Goal: Information Seeking & Learning: Learn about a topic

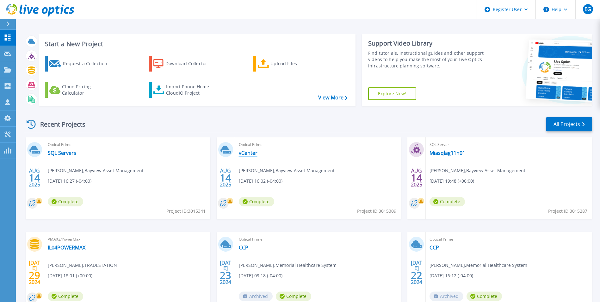
click at [250, 154] on link "vCenter" at bounding box center [248, 153] width 19 height 6
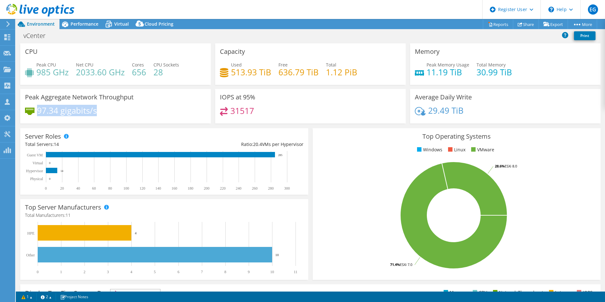
drag, startPoint x: 37, startPoint y: 112, endPoint x: 132, endPoint y: 111, distance: 95.3
click at [132, 111] on div "97.34 gigabits/s" at bounding box center [115, 113] width 181 height 13
drag, startPoint x: 132, startPoint y: 111, endPoint x: 149, endPoint y: 112, distance: 16.8
click at [149, 112] on div "97.34 gigabits/s" at bounding box center [115, 113] width 181 height 13
drag, startPoint x: 422, startPoint y: 113, endPoint x: 512, endPoint y: 113, distance: 89.9
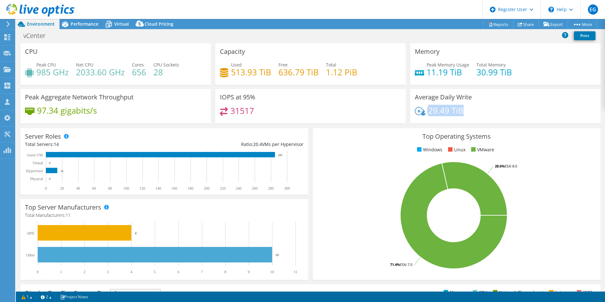
click at [512, 113] on div "29.49 TiB" at bounding box center [505, 113] width 181 height 13
click at [389, 108] on div "31517" at bounding box center [310, 114] width 181 height 14
drag, startPoint x: 423, startPoint y: 112, endPoint x: 499, endPoint y: 111, distance: 76.0
click at [499, 111] on div "29.49 TiB" at bounding box center [505, 113] width 181 height 13
drag, startPoint x: 499, startPoint y: 111, endPoint x: 337, endPoint y: 105, distance: 162.2
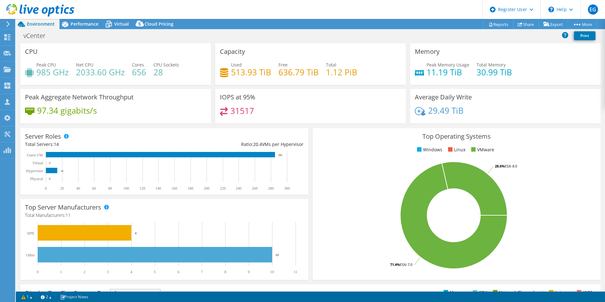
click at [337, 105] on div "IOPS at 95% 31517" at bounding box center [310, 106] width 191 height 35
click at [87, 25] on span "Performance" at bounding box center [85, 24] width 28 height 6
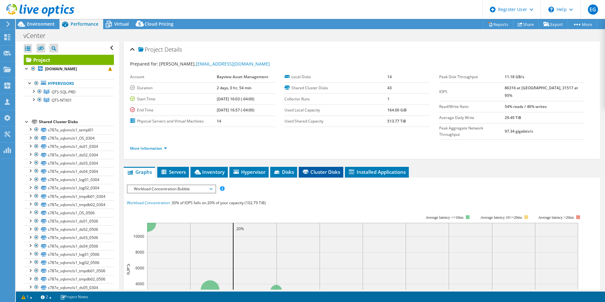
click at [320, 169] on span "Cluster Disks" at bounding box center [321, 172] width 38 height 6
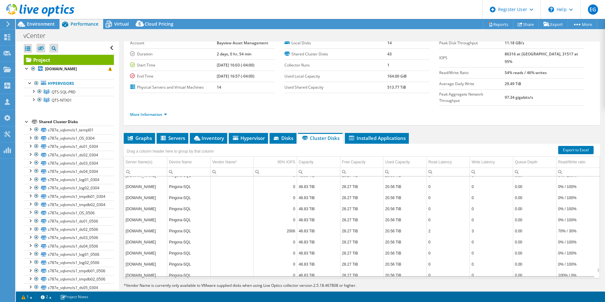
scroll to position [2092, 0]
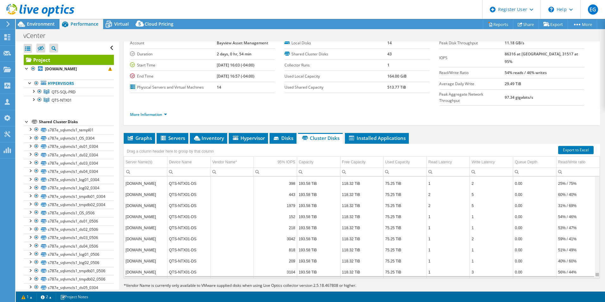
drag, startPoint x: 594, startPoint y: 262, endPoint x: 594, endPoint y: 258, distance: 4.1
click at [594, 258] on body "EG Dell User Eduardo Guzman Eduardo.Guzman@Dell.com Dell My Profile Log Out \n …" at bounding box center [302, 151] width 605 height 302
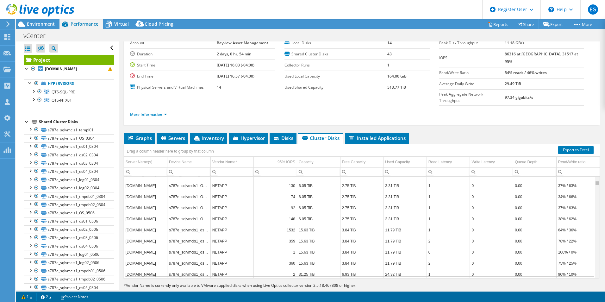
scroll to position [0, 0]
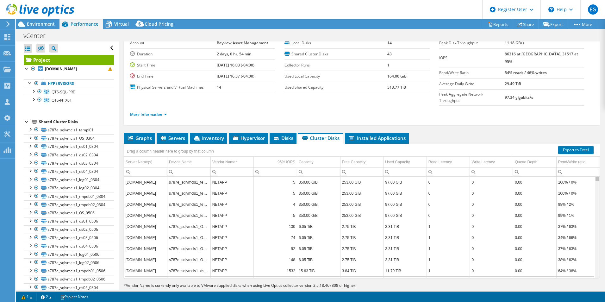
drag, startPoint x: 594, startPoint y: 259, endPoint x: 575, endPoint y: 141, distance: 119.3
click at [575, 141] on body "EG Dell User Eduardo Guzman Eduardo.Guzman@Dell.com Dell My Profile Log Out \n …" at bounding box center [302, 151] width 605 height 302
click at [141, 135] on span "Graphs" at bounding box center [139, 138] width 25 height 6
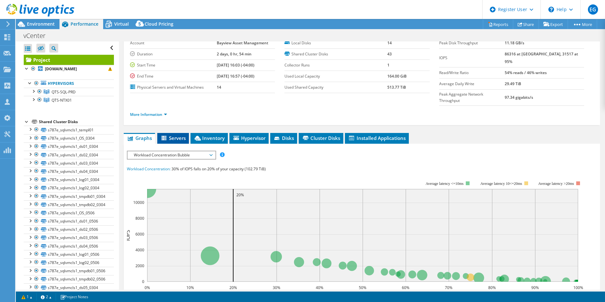
click at [188, 133] on li "Servers" at bounding box center [173, 138] width 32 height 11
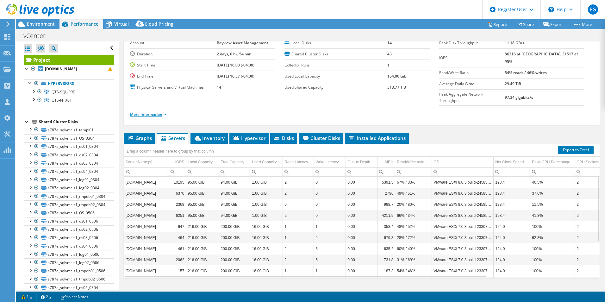
click at [151, 112] on link "More Information" at bounding box center [148, 114] width 37 height 5
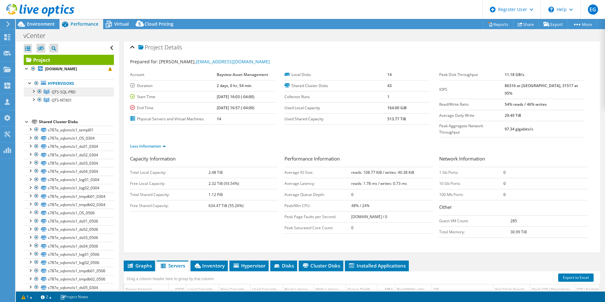
click at [76, 93] on link "QTS-SQL-PRD" at bounding box center [69, 92] width 90 height 8
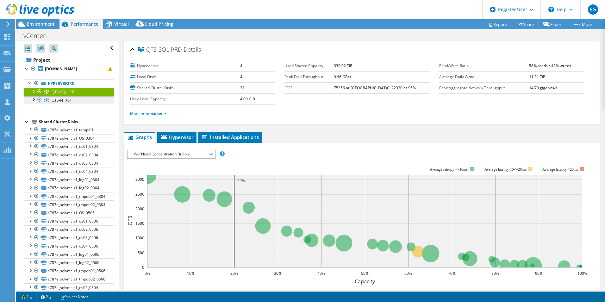
click at [64, 95] on span "QTS-NTX01" at bounding box center [64, 91] width 24 height 5
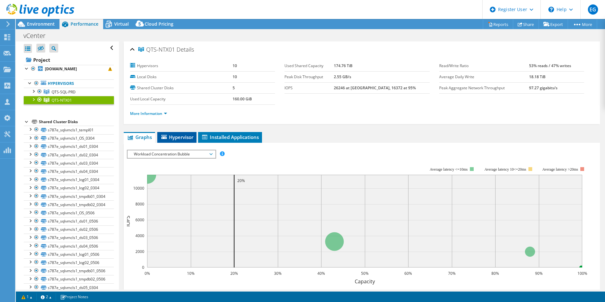
click at [187, 136] on span "Hypervisor" at bounding box center [176, 137] width 33 height 6
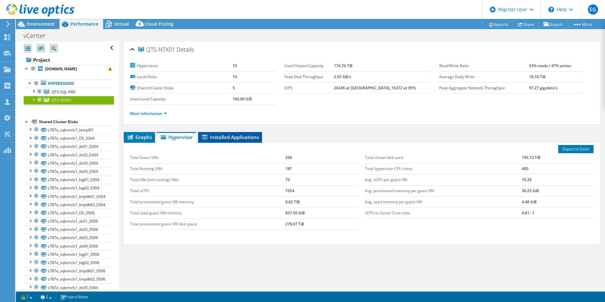
click at [224, 142] on li "Installed Applications" at bounding box center [230, 137] width 64 height 11
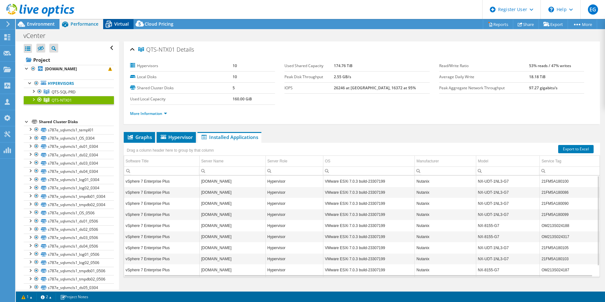
click at [122, 24] on span "Virtual" at bounding box center [121, 24] width 15 height 6
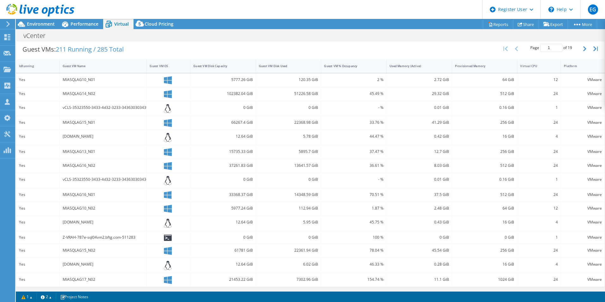
scroll to position [127, 0]
click at [586, 47] on button "button" at bounding box center [585, 48] width 11 height 12
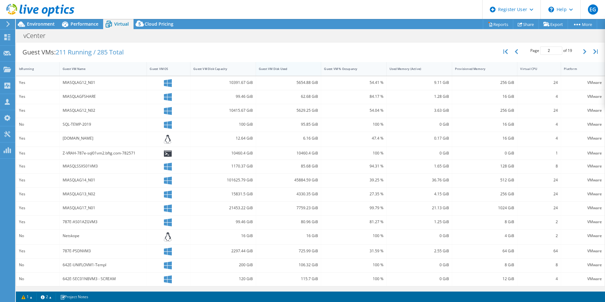
click at [278, 67] on div "Guest VM Disk Used" at bounding box center [285, 69] width 52 height 4
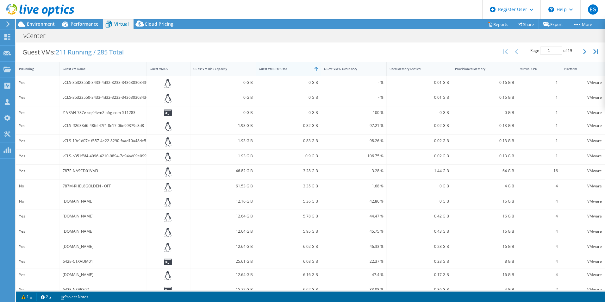
click at [280, 69] on div "Guest VM Disk Used" at bounding box center [285, 69] width 52 height 4
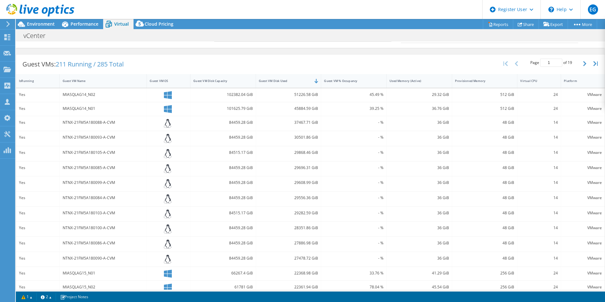
scroll to position [102, 0]
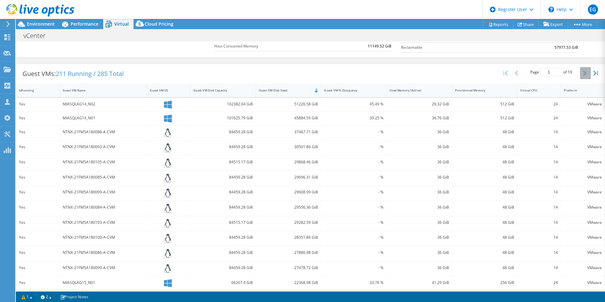
click at [580, 73] on button "button" at bounding box center [585, 73] width 11 height 12
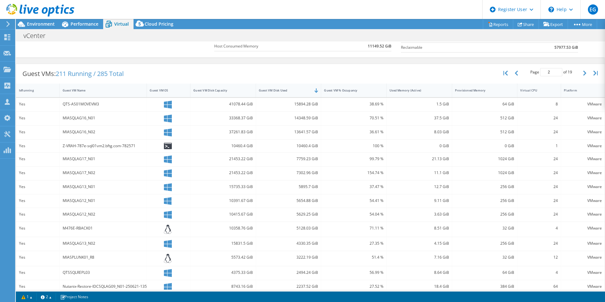
scroll to position [124, 0]
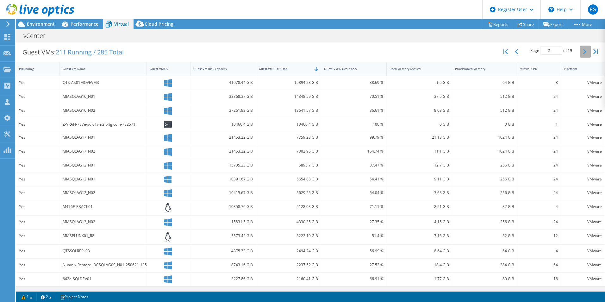
click at [583, 53] on icon "button" at bounding box center [584, 51] width 3 height 5
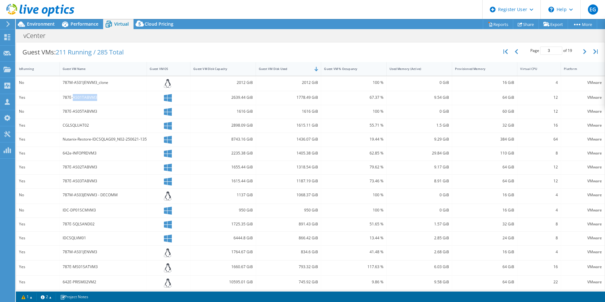
drag, startPoint x: 72, startPoint y: 97, endPoint x: 122, endPoint y: 100, distance: 49.2
click at [122, 100] on div "787E-AS01TABVM3" at bounding box center [103, 97] width 81 height 7
drag, startPoint x: 122, startPoint y: 100, endPoint x: 112, endPoint y: 112, distance: 15.0
click at [112, 112] on div "787E-AS05TABVM3" at bounding box center [103, 111] width 81 height 7
drag, startPoint x: 112, startPoint y: 112, endPoint x: 103, endPoint y: 175, distance: 63.6
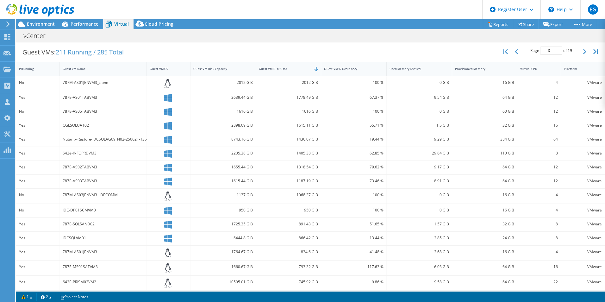
click at [103, 175] on div "787E-AS03TABVM3" at bounding box center [103, 182] width 87 height 14
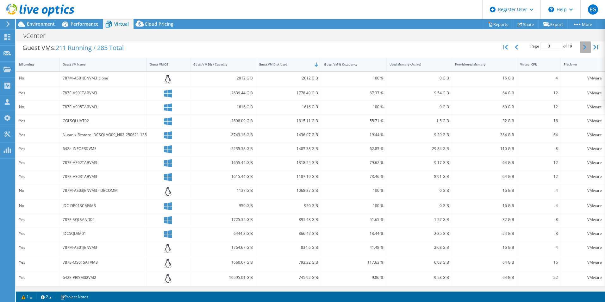
click at [584, 47] on button "button" at bounding box center [585, 47] width 11 height 12
type input "4"
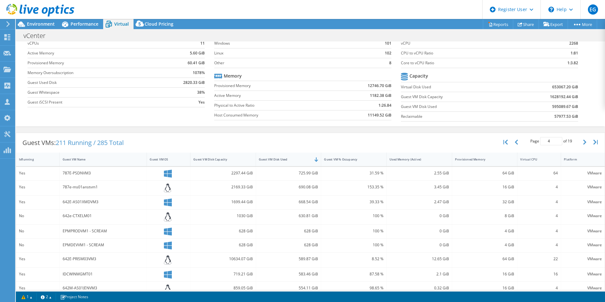
scroll to position [0, 0]
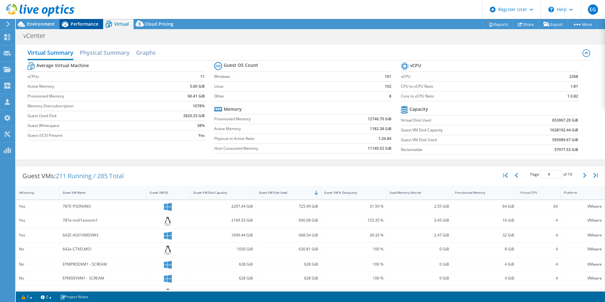
click at [97, 22] on span "Performance" at bounding box center [85, 24] width 28 height 6
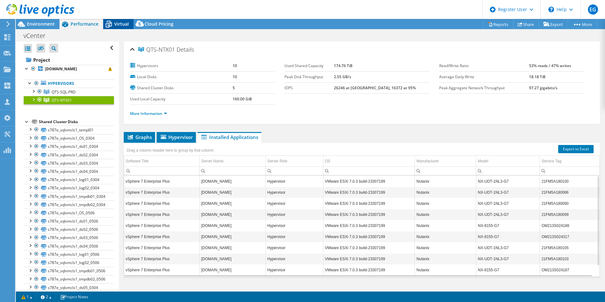
click at [115, 24] on span "Virtual" at bounding box center [121, 24] width 15 height 6
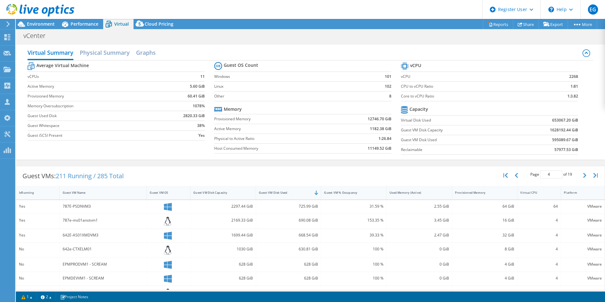
click at [91, 30] on div "vCenter Print" at bounding box center [310, 36] width 589 height 12
click at [90, 27] on div "Performance" at bounding box center [82, 24] width 44 height 10
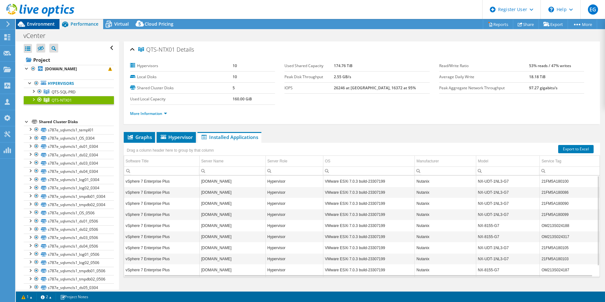
click at [35, 23] on span "Environment" at bounding box center [41, 24] width 28 height 6
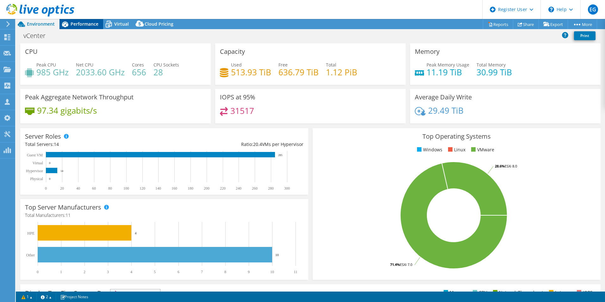
click at [91, 24] on span "Performance" at bounding box center [85, 24] width 28 height 6
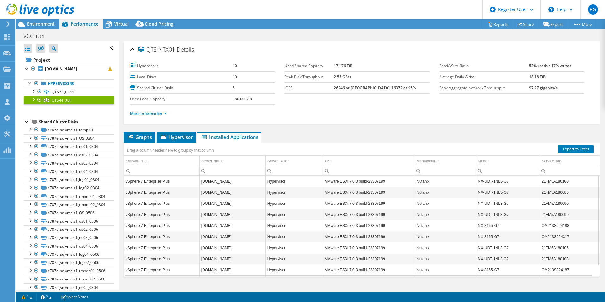
click at [65, 112] on div "Project 787e-sql02vm2.bftg.com Hypervisors QTS-SQL-PRD" at bounding box center [69, 269] width 90 height 428
click at [68, 91] on span "QTS-SQL-PRD" at bounding box center [64, 91] width 24 height 5
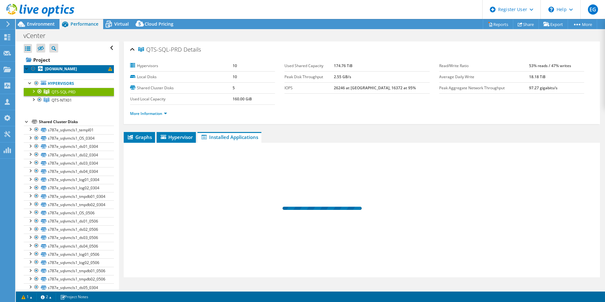
click at [72, 69] on b "787e-sql02vm2.bftg.com" at bounding box center [61, 68] width 32 height 5
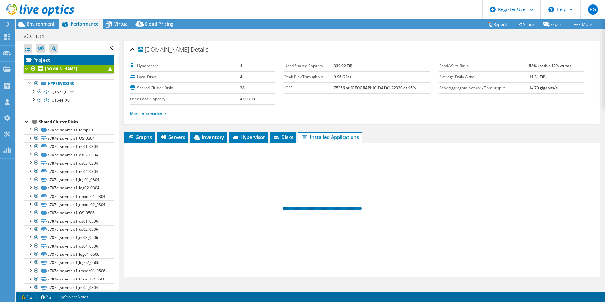
click at [67, 59] on link "Project" at bounding box center [69, 60] width 90 height 10
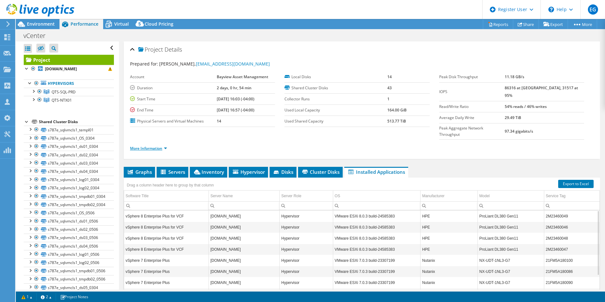
click at [166, 146] on link "More Information" at bounding box center [148, 148] width 37 height 5
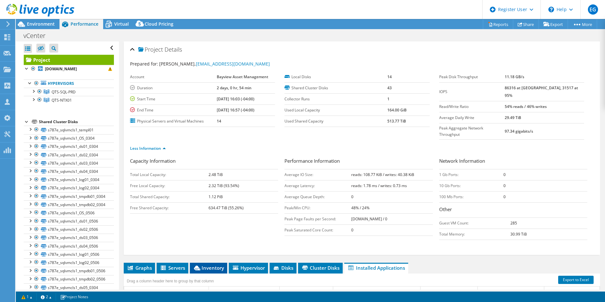
click at [203, 265] on span "Inventory" at bounding box center [208, 268] width 31 height 6
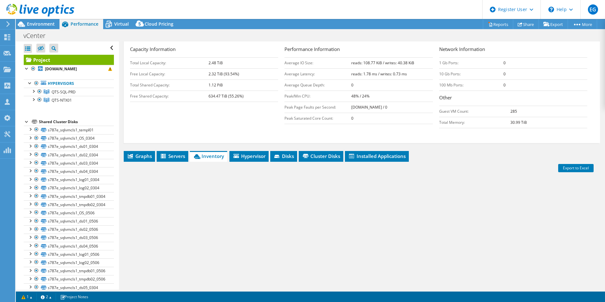
scroll to position [130, 0]
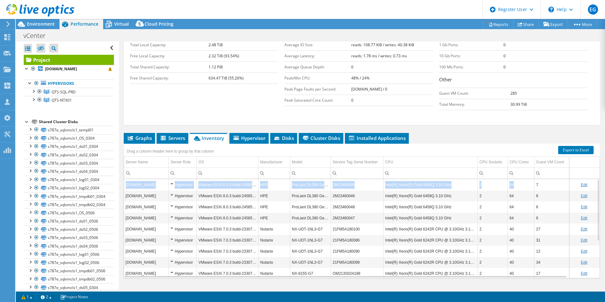
drag, startPoint x: 516, startPoint y: 172, endPoint x: 120, endPoint y: 173, distance: 396.0
click at [120, 173] on div "Project Details Prepared for: Adrian Montiel, AdrianMontiel@bayview.com Account…" at bounding box center [362, 107] width 486 height 391
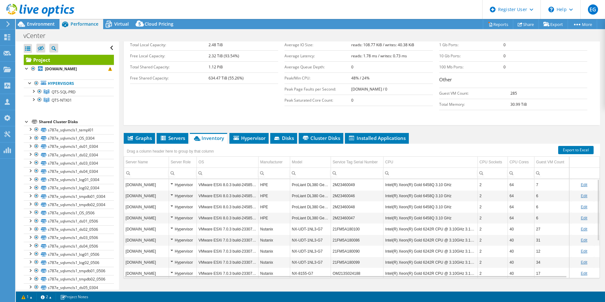
click at [399, 201] on td "Intel(R) Xeon(R) Gold 6458Q 3.10 GHz" at bounding box center [431, 206] width 94 height 11
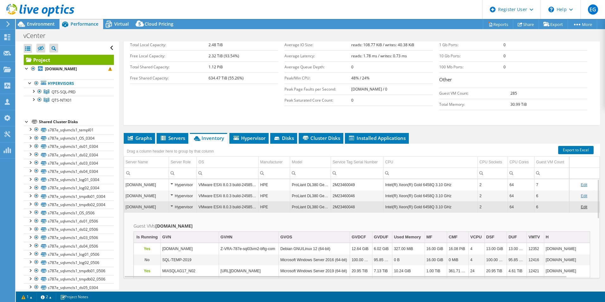
click at [439, 201] on td "Intel(R) Xeon(R) Gold 6458Q 3.10 GHz" at bounding box center [431, 206] width 94 height 11
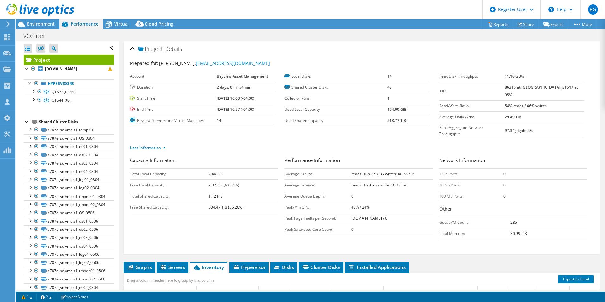
scroll to position [0, 0]
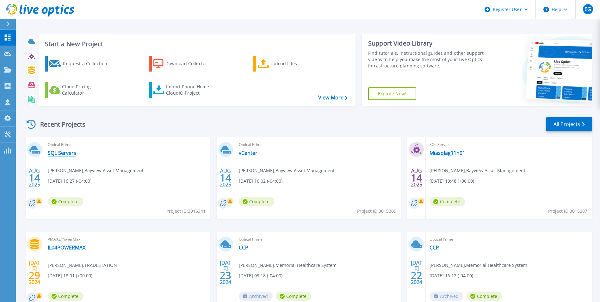
click at [63, 152] on link "SQL Servers" at bounding box center [62, 153] width 28 height 6
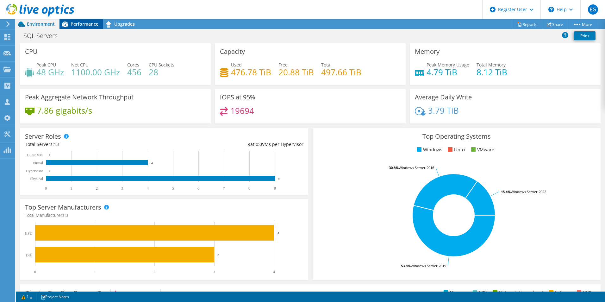
click at [79, 22] on span "Performance" at bounding box center [85, 24] width 28 height 6
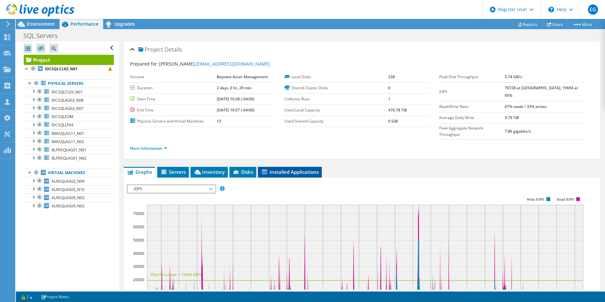
click at [275, 169] on span "Installed Applications" at bounding box center [290, 172] width 58 height 6
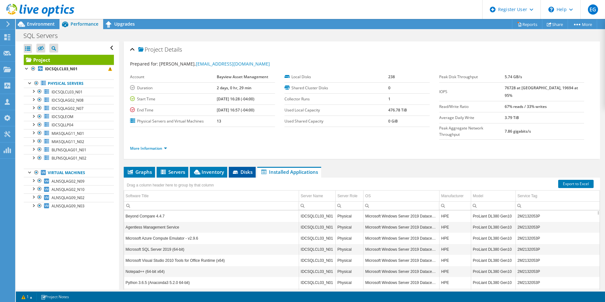
click at [245, 169] on span "Disks" at bounding box center [242, 172] width 21 height 6
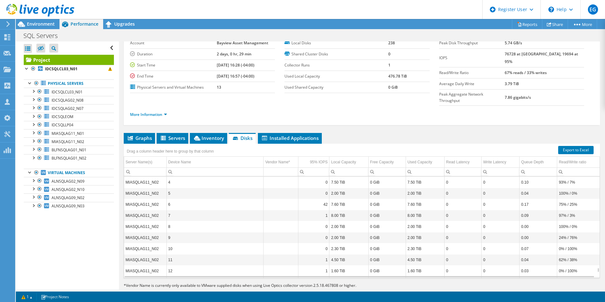
scroll to position [2538, 0]
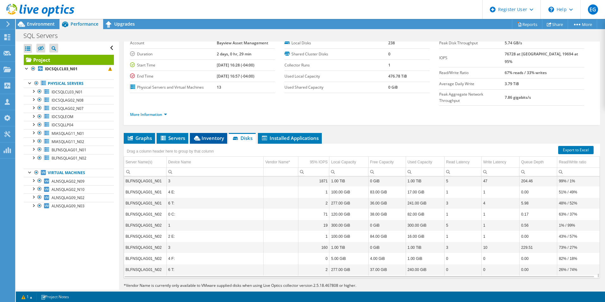
click at [214, 135] on span "Inventory" at bounding box center [208, 138] width 31 height 6
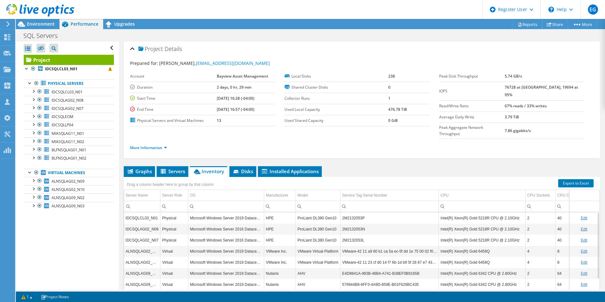
scroll to position [0, 0]
click at [176, 169] on span "Servers" at bounding box center [172, 172] width 25 height 6
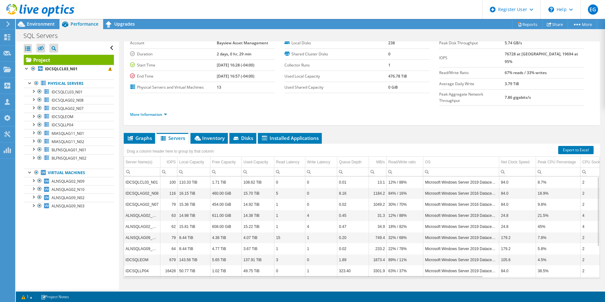
scroll to position [46, 0]
drag, startPoint x: 160, startPoint y: 150, endPoint x: 175, endPoint y: 149, distance: 14.6
click at [175, 149] on div "Drag a column header here to group by that column Server Name(s) IOPS Local Cap…" at bounding box center [362, 211] width 476 height 135
click at [177, 151] on div "Drag a column header here to group by that column Server Name(s) IOPS Local Cap…" at bounding box center [362, 211] width 476 height 135
click at [177, 157] on div "Data grid" at bounding box center [177, 218] width 1 height 122
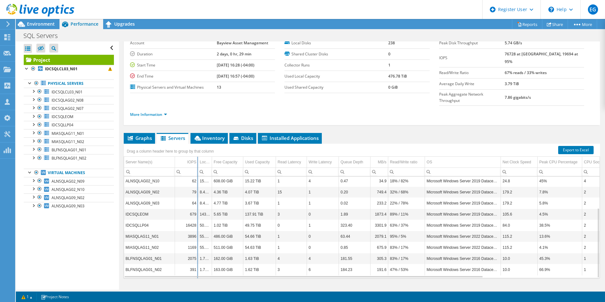
drag, startPoint x: 178, startPoint y: 151, endPoint x: 198, endPoint y: 151, distance: 19.3
click at [198, 151] on div "Drag a column header here to group by that column Server Name(s) IOPS Local Cap…" at bounding box center [362, 211] width 476 height 135
drag, startPoint x: 173, startPoint y: 150, endPoint x: 165, endPoint y: 150, distance: 8.3
drag, startPoint x: 175, startPoint y: 151, endPoint x: 162, endPoint y: 153, distance: 13.1
click at [162, 153] on div "Drag a column header here to group by that column Server Name(s) IOPS Local Cap…" at bounding box center [362, 211] width 476 height 135
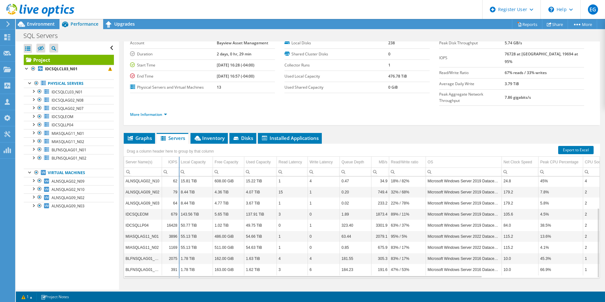
drag, startPoint x: 198, startPoint y: 150, endPoint x: 179, endPoint y: 152, distance: 19.8
click at [179, 152] on div "Drag a column header here to group by that column Server Name(s) IOPS Local Cap…" at bounding box center [362, 211] width 476 height 135
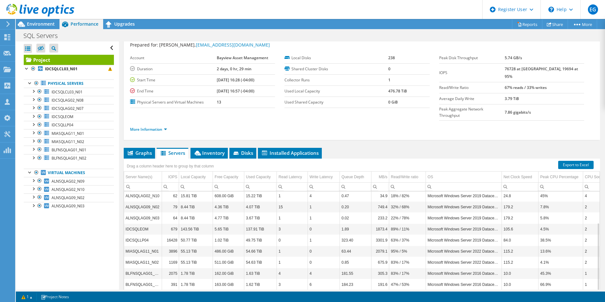
scroll to position [34, 0]
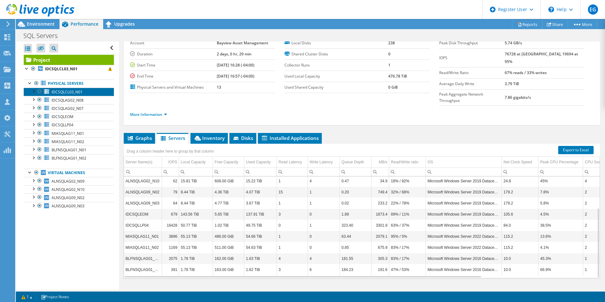
click at [69, 93] on span "IDCSQLCL03_N01" at bounding box center [67, 91] width 31 height 5
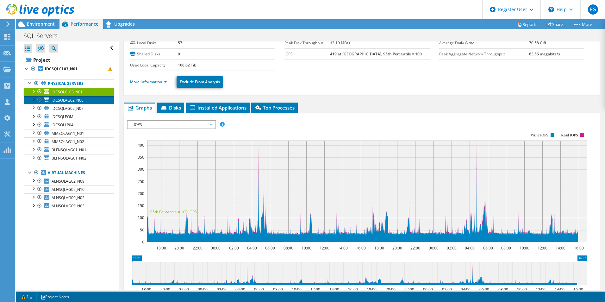
click at [71, 104] on link "IDCSQLAG02_N08" at bounding box center [69, 100] width 90 height 8
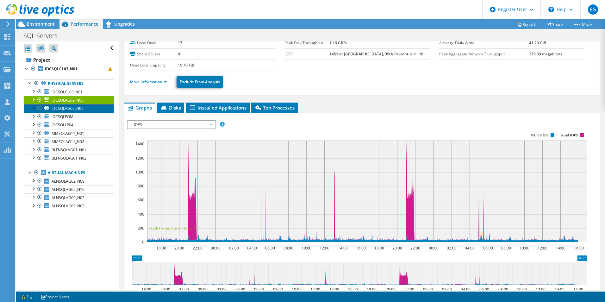
click at [67, 112] on link "IDCSQLAG02_N07" at bounding box center [69, 108] width 90 height 8
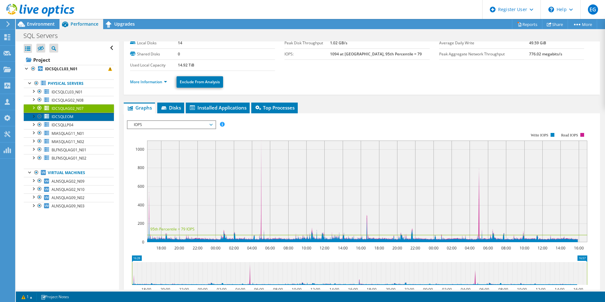
click at [65, 120] on link "IDCSQLEOM" at bounding box center [69, 117] width 90 height 8
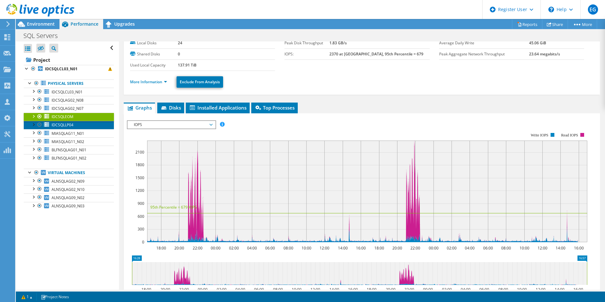
click at [65, 128] on span "IDCSQLLP04" at bounding box center [63, 124] width 22 height 5
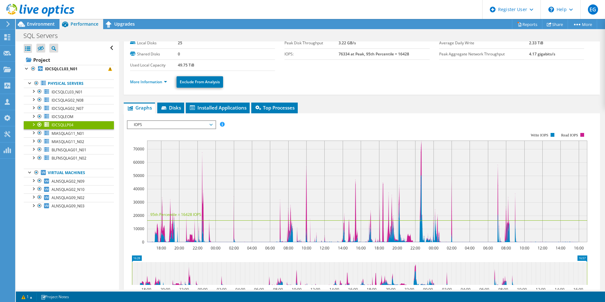
drag, startPoint x: 422, startPoint y: 144, endPoint x: 423, endPoint y: 138, distance: 6.7
drag, startPoint x: 403, startPoint y: 153, endPoint x: 437, endPoint y: 153, distance: 34.5
click at [437, 153] on rect at bounding box center [367, 192] width 440 height 102
click at [81, 136] on link "MIASQLAG11_N01" at bounding box center [69, 133] width 90 height 8
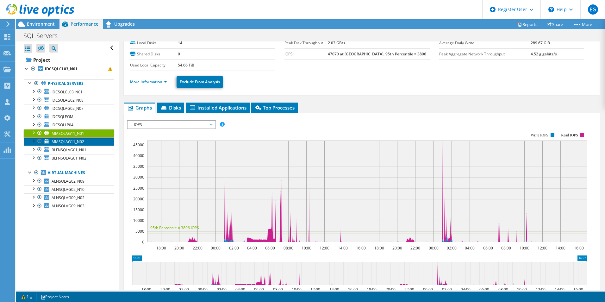
click at [81, 142] on span "MIASQLAG11_N02" at bounding box center [68, 141] width 33 height 5
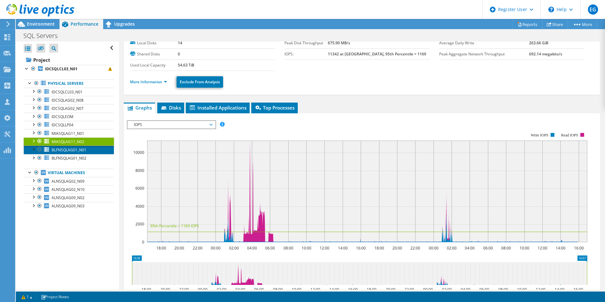
click at [81, 152] on span "BLFNSQLAG01_N01" at bounding box center [69, 149] width 35 height 5
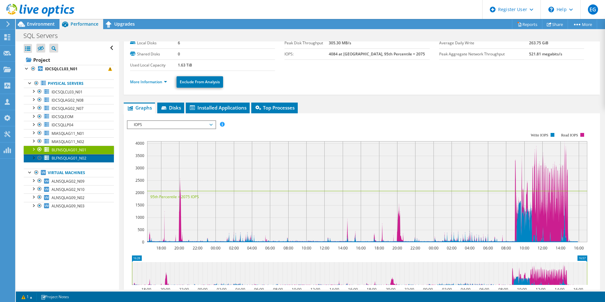
click at [67, 157] on span "BLFNSQLAG01_N02" at bounding box center [69, 157] width 35 height 5
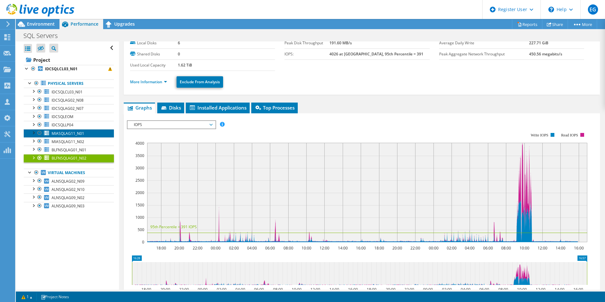
click at [88, 134] on link "MIASQLAG11_N01" at bounding box center [69, 133] width 90 height 8
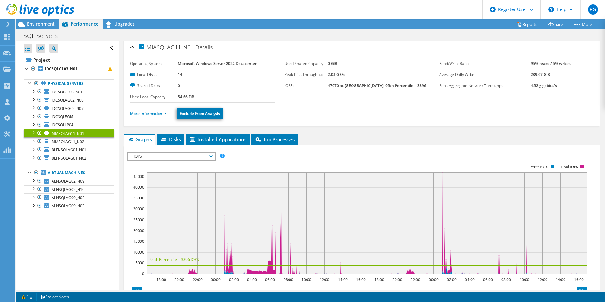
scroll to position [0, 0]
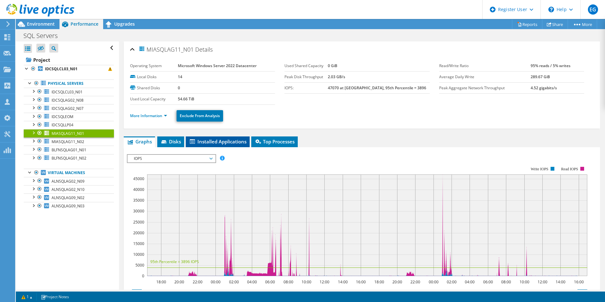
click at [239, 142] on span "Installed Applications" at bounding box center [218, 141] width 58 height 6
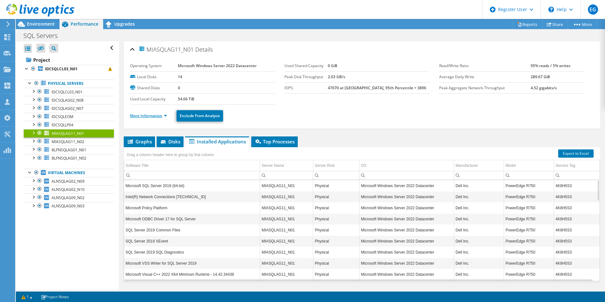
click at [154, 116] on link "More Information" at bounding box center [148, 115] width 37 height 5
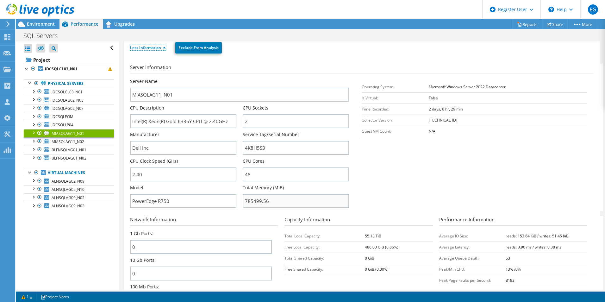
scroll to position [63, 0]
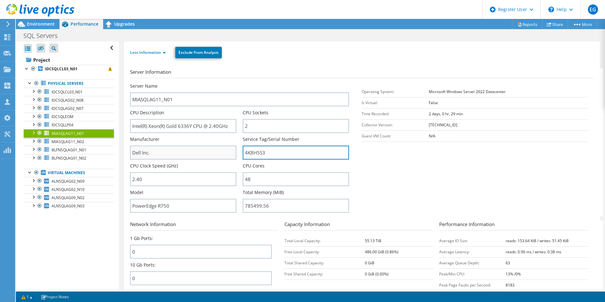
drag, startPoint x: 233, startPoint y: 154, endPoint x: 224, endPoint y: 154, distance: 8.9
click at [224, 83] on div "Server Name MIASQLAG11_N01 CPU Description Intel(R) Xeon(R) Gold 6336Y CPU @ 2.…" at bounding box center [243, 83] width 226 height 0
drag, startPoint x: 281, startPoint y: 150, endPoint x: 218, endPoint y: 155, distance: 62.9
click at [218, 83] on div "Server Name MIASQLAG11_N01 CPU Description Intel(R) Xeon(R) Gold 6336Y CPU @ 2.…" at bounding box center [243, 83] width 226 height 0
click at [409, 170] on section "Server Information Server Name MIASQLAG11_N01 CPU Description Intel(R) Xeon(R) …" at bounding box center [363, 141] width 467 height 147
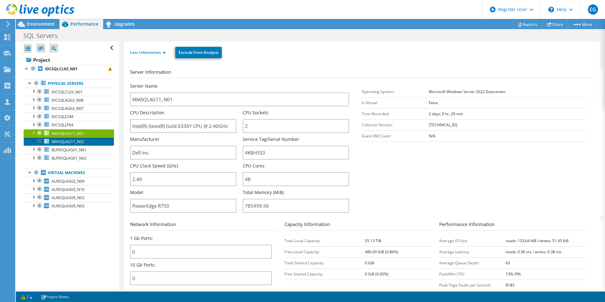
click at [76, 141] on span "MIASQLAG11_N02" at bounding box center [68, 141] width 33 height 5
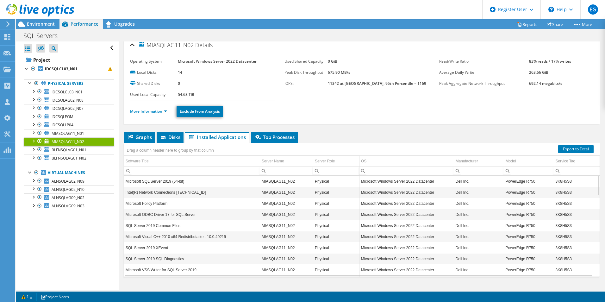
scroll to position [0, 0]
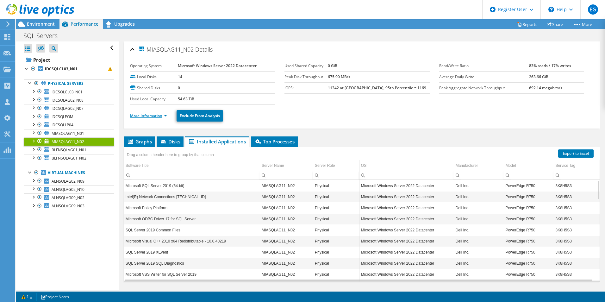
click at [151, 117] on link "More Information" at bounding box center [148, 115] width 37 height 5
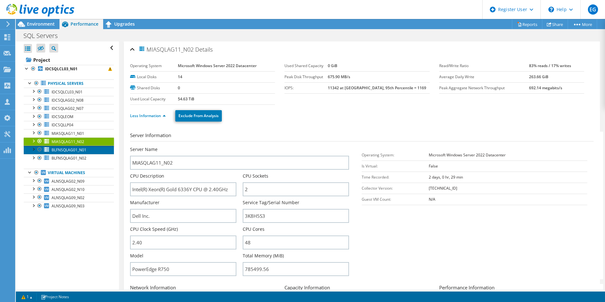
click at [53, 149] on span "BLFNSQLAG01_N01" at bounding box center [69, 149] width 35 height 5
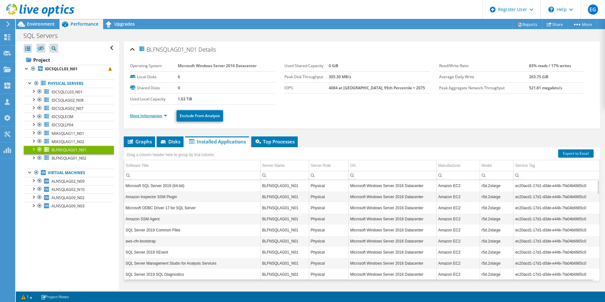
click at [162, 116] on link "More Information" at bounding box center [148, 115] width 37 height 5
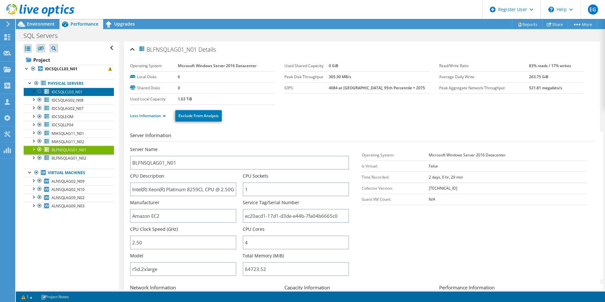
click at [60, 95] on link "IDCSQLCL03_N01" at bounding box center [69, 92] width 90 height 8
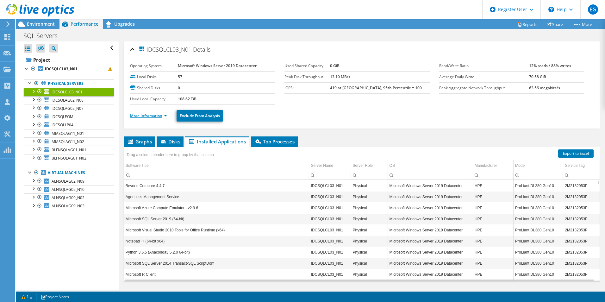
click at [141, 116] on link "More Information" at bounding box center [148, 115] width 37 height 5
